Goal: Task Accomplishment & Management: Manage account settings

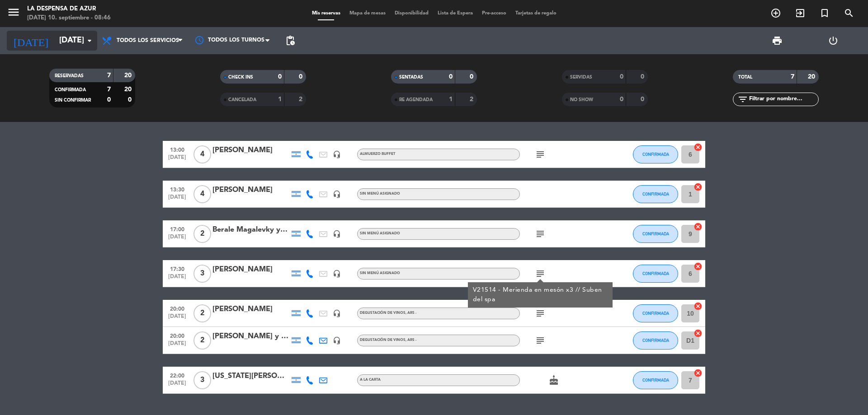
click at [65, 41] on input "[DATE]" at bounding box center [107, 41] width 105 height 18
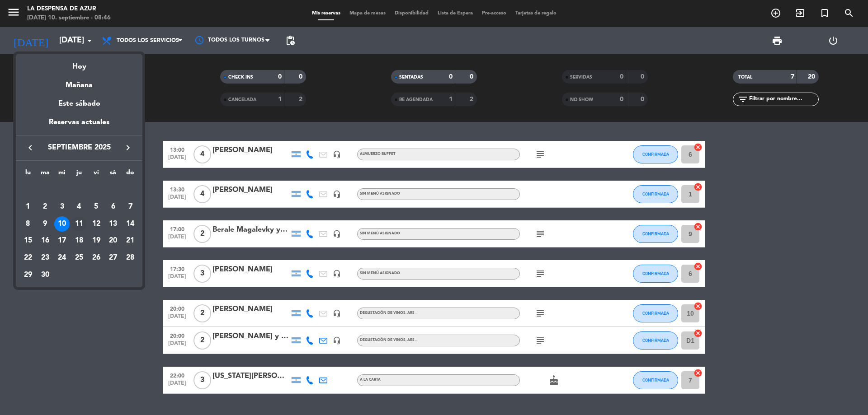
click at [76, 221] on div "11" at bounding box center [78, 223] width 15 height 15
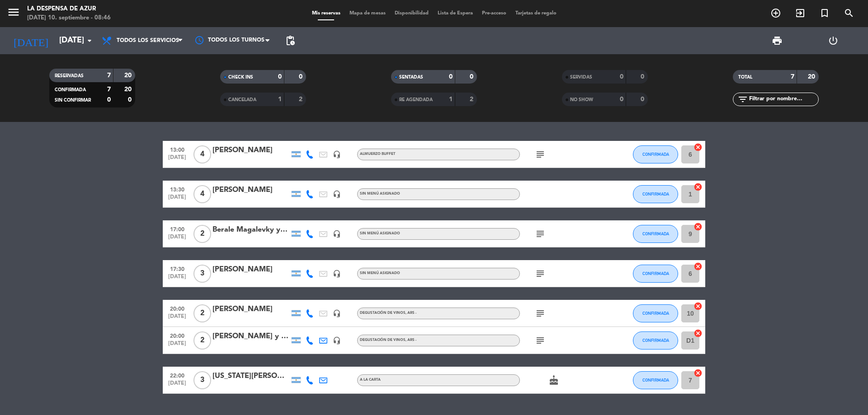
type input "[DEMOGRAPHIC_DATA][DATE]"
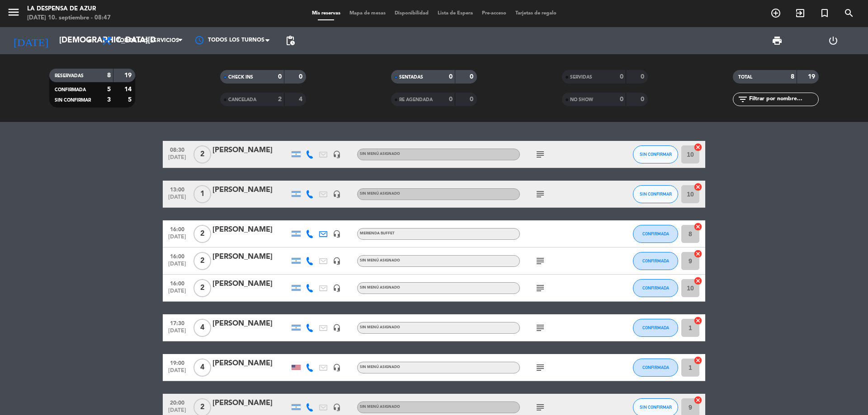
click at [510, 157] on div "Sin menú asignado" at bounding box center [438, 155] width 163 height 12
click at [530, 153] on div "subject" at bounding box center [560, 154] width 81 height 27
click at [536, 154] on icon "subject" at bounding box center [540, 154] width 11 height 11
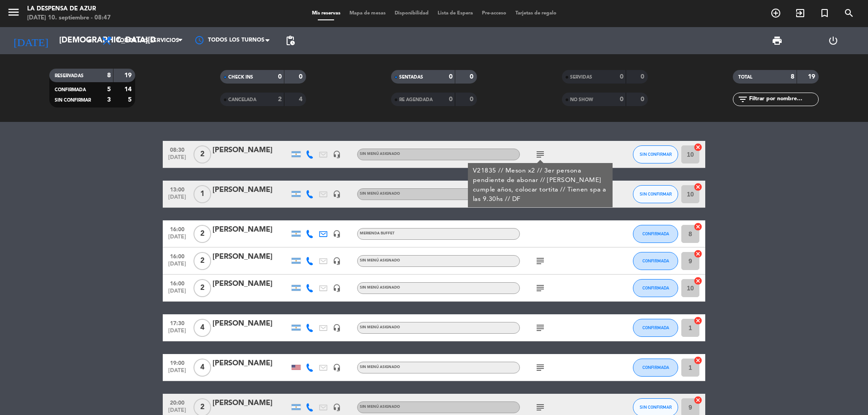
click at [248, 149] on div "[PERSON_NAME]" at bounding box center [250, 151] width 77 height 12
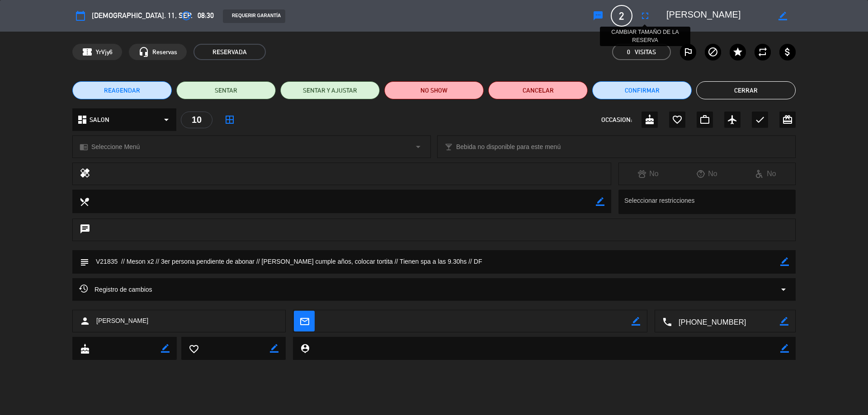
click at [648, 14] on icon "fullscreen" at bounding box center [644, 15] width 11 height 11
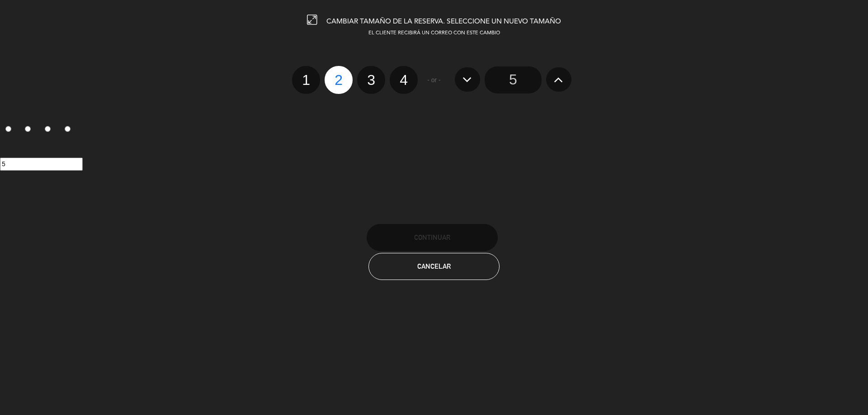
click at [373, 76] on label "3" at bounding box center [371, 80] width 28 height 28
click at [373, 75] on input "3" at bounding box center [370, 72] width 6 height 6
radio input "true"
radio input "false"
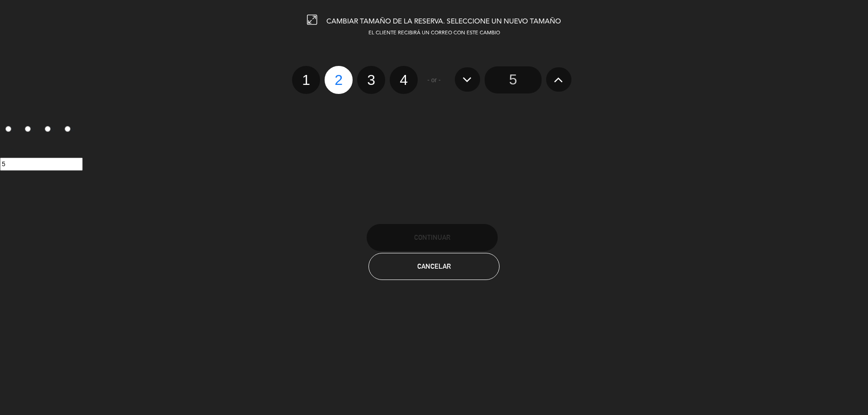
radio input "false"
radio input "true"
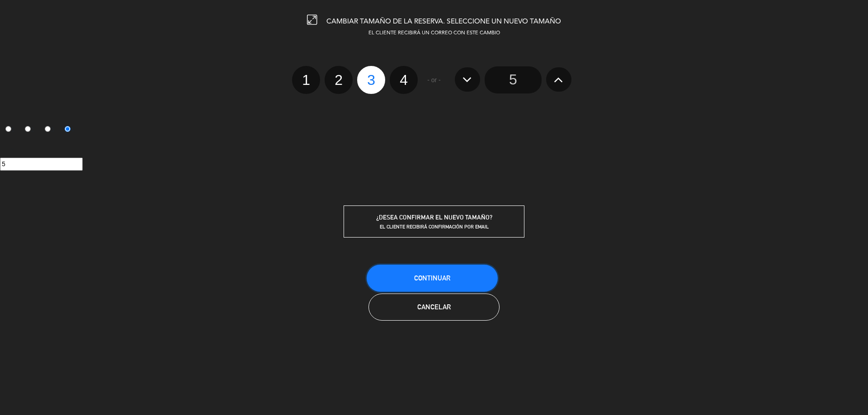
click at [422, 279] on span "Continuar" at bounding box center [432, 278] width 36 height 8
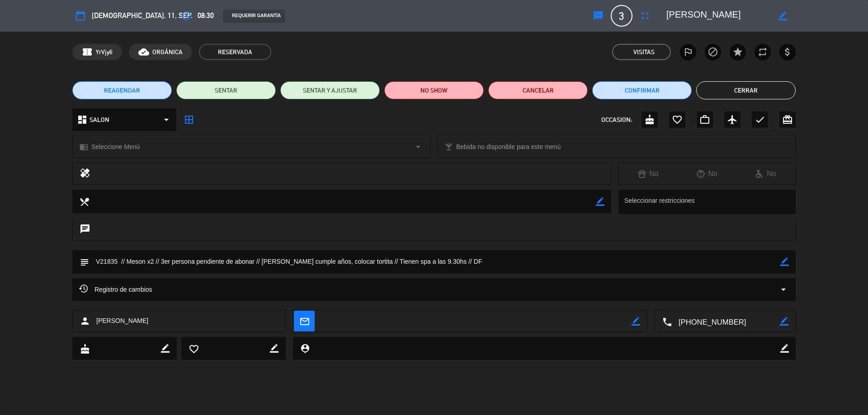
click at [713, 89] on button "Cerrar" at bounding box center [745, 90] width 99 height 18
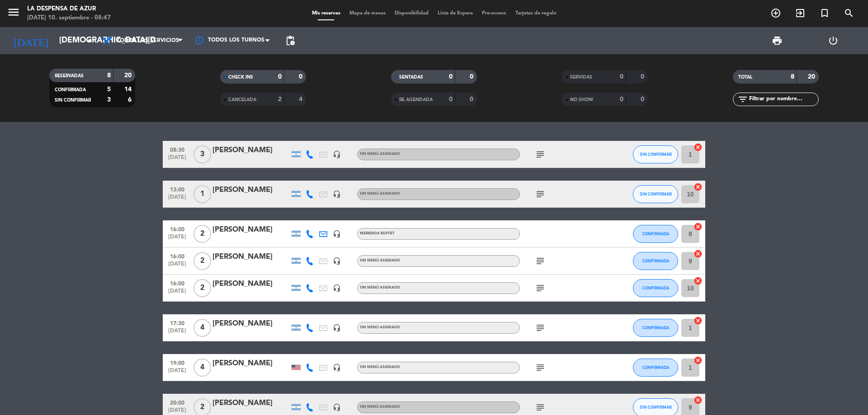
click at [534, 258] on span "subject" at bounding box center [540, 261] width 14 height 11
click at [542, 263] on icon "subject" at bounding box center [540, 261] width 11 height 11
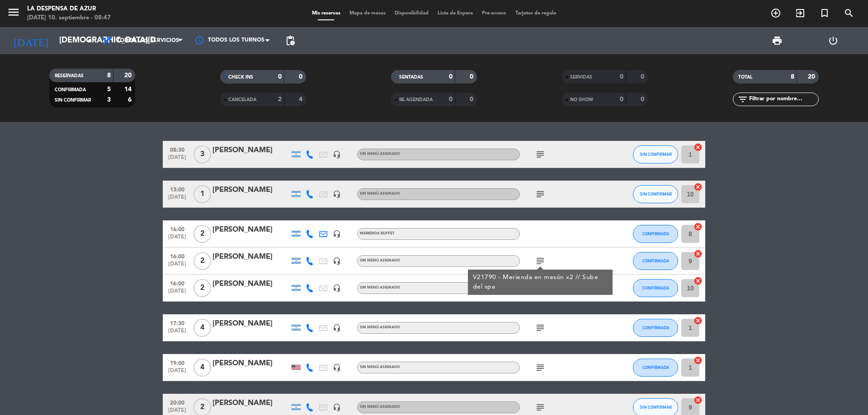
scroll to position [45, 0]
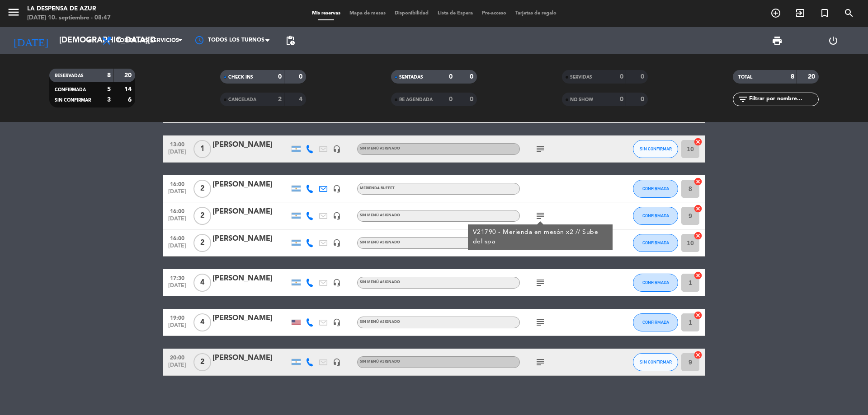
click at [544, 284] on icon "subject" at bounding box center [540, 282] width 11 height 11
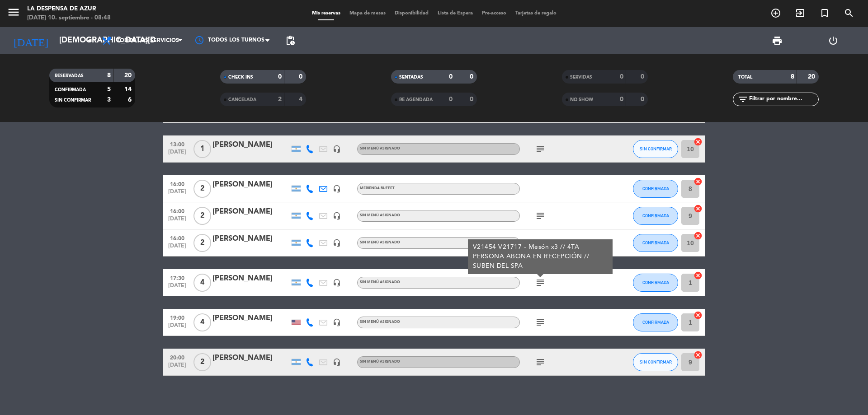
click at [538, 322] on icon "subject" at bounding box center [540, 322] width 11 height 11
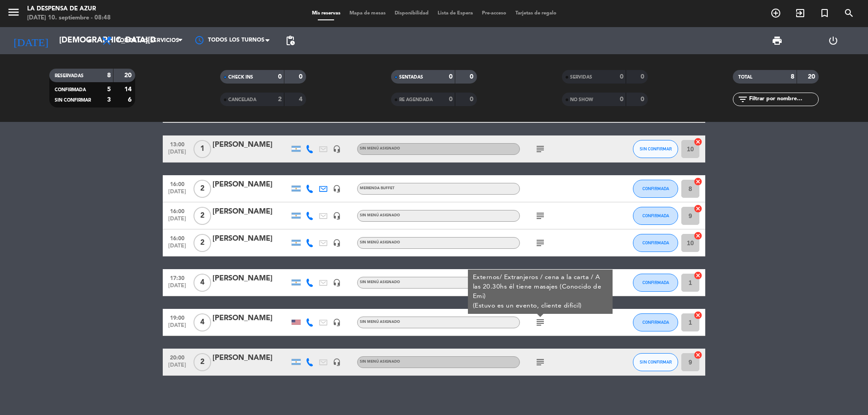
click at [540, 354] on div "subject" at bounding box center [560, 362] width 81 height 27
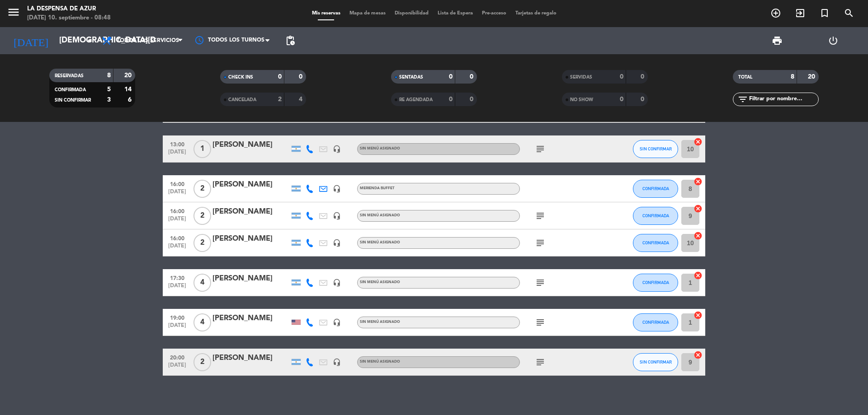
click at [540, 360] on icon "subject" at bounding box center [540, 362] width 11 height 11
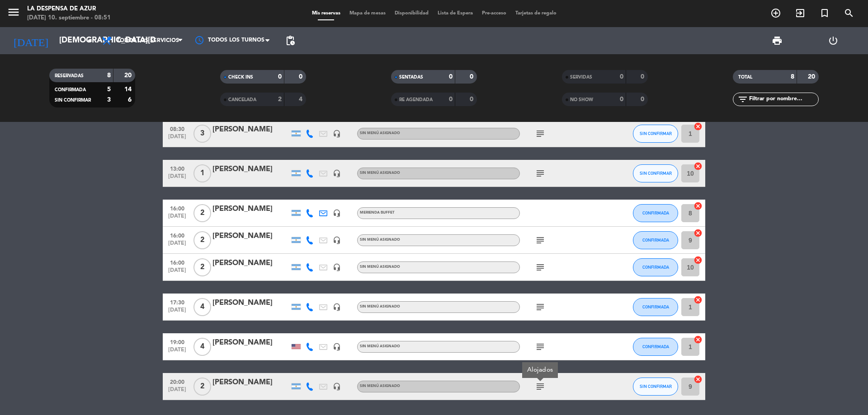
scroll to position [0, 0]
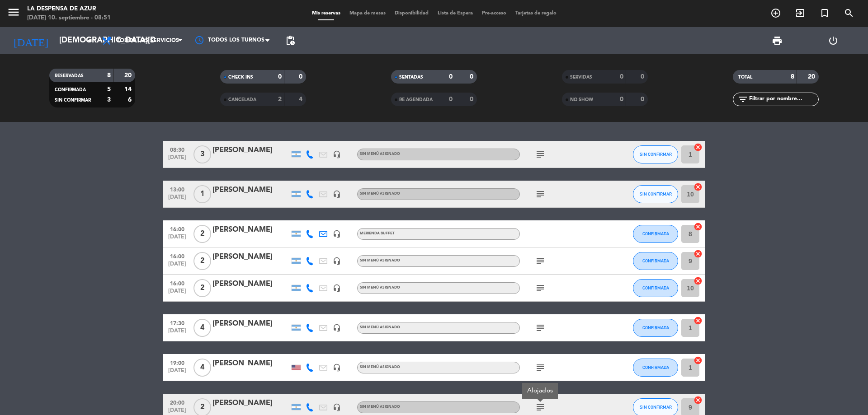
click at [539, 289] on icon "subject" at bounding box center [540, 288] width 11 height 11
click at [85, 45] on icon "arrow_drop_down" at bounding box center [89, 40] width 11 height 11
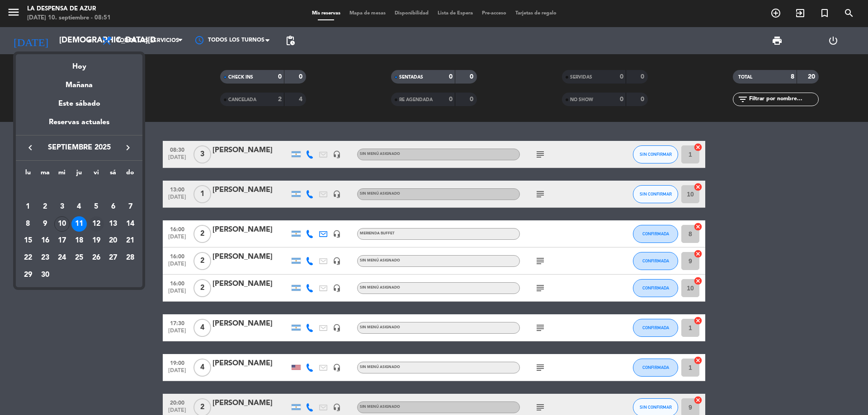
click at [95, 221] on div "12" at bounding box center [96, 223] width 15 height 15
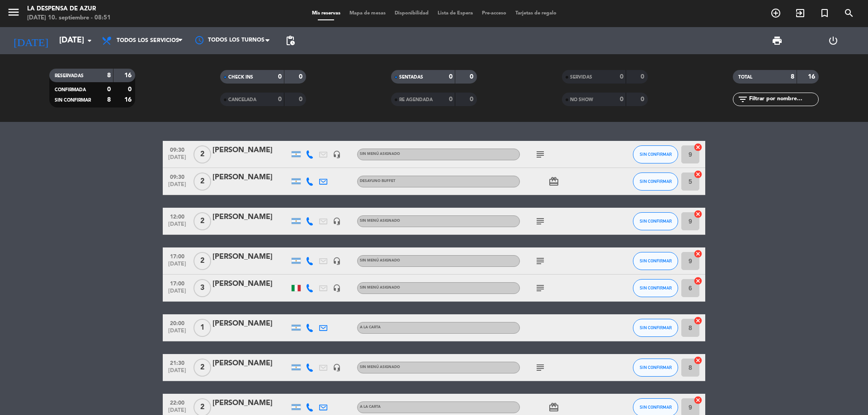
click at [543, 218] on icon "subject" at bounding box center [540, 221] width 11 height 11
click at [57, 43] on input "[DATE]" at bounding box center [107, 41] width 105 height 18
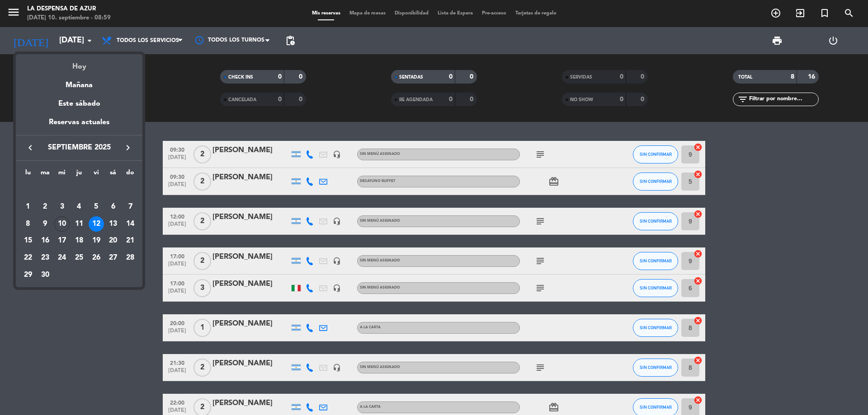
click at [77, 64] on div "Hoy" at bounding box center [79, 63] width 127 height 19
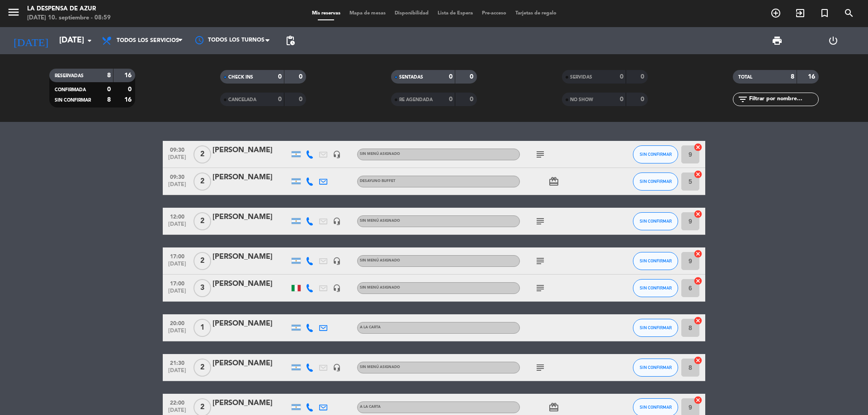
type input "[DATE]"
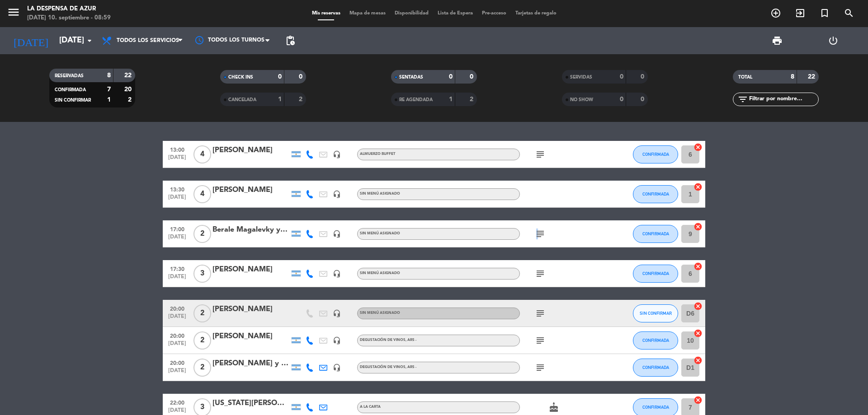
click at [535, 239] on div "subject" at bounding box center [560, 233] width 81 height 27
click at [539, 234] on icon "subject" at bounding box center [540, 234] width 11 height 11
click at [238, 232] on div "Berale Magalevky y [PERSON_NAME]" at bounding box center [250, 230] width 77 height 12
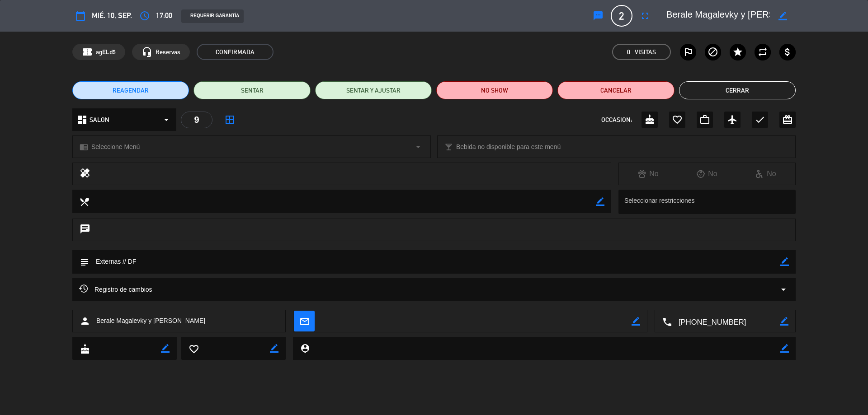
click at [778, 20] on icon "border_color" at bounding box center [782, 16] width 9 height 9
click at [751, 16] on textarea at bounding box center [717, 16] width 103 height 16
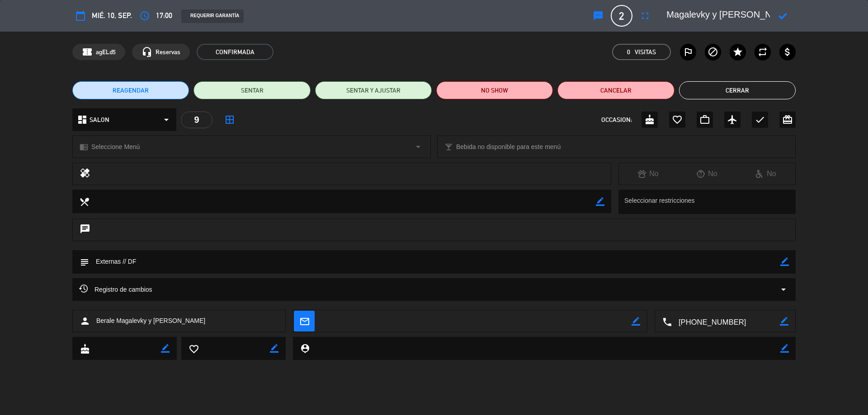
click at [751, 16] on textarea at bounding box center [717, 16] width 103 height 16
click at [782, 14] on icon at bounding box center [782, 16] width 9 height 9
click at [784, 260] on icon "border_color" at bounding box center [784, 262] width 9 height 9
click at [721, 263] on textarea at bounding box center [434, 261] width 691 height 23
paste textarea "Mindful Science"
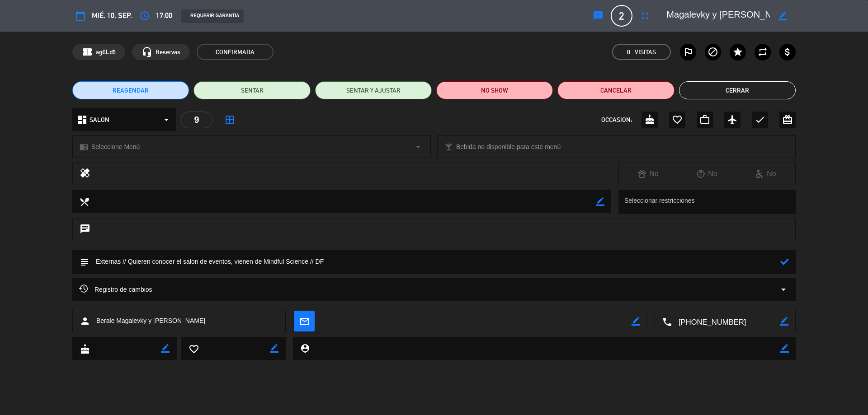
type textarea "Externas // Quieren conocer el salon de eventos, vienen de Mindful Science // DF"
click at [789, 257] on div "subject" at bounding box center [433, 261] width 723 height 23
click at [783, 262] on icon at bounding box center [784, 262] width 9 height 9
click at [738, 90] on button "Cerrar" at bounding box center [737, 90] width 117 height 18
